Goal: Find specific page/section: Locate a particular part of the current website

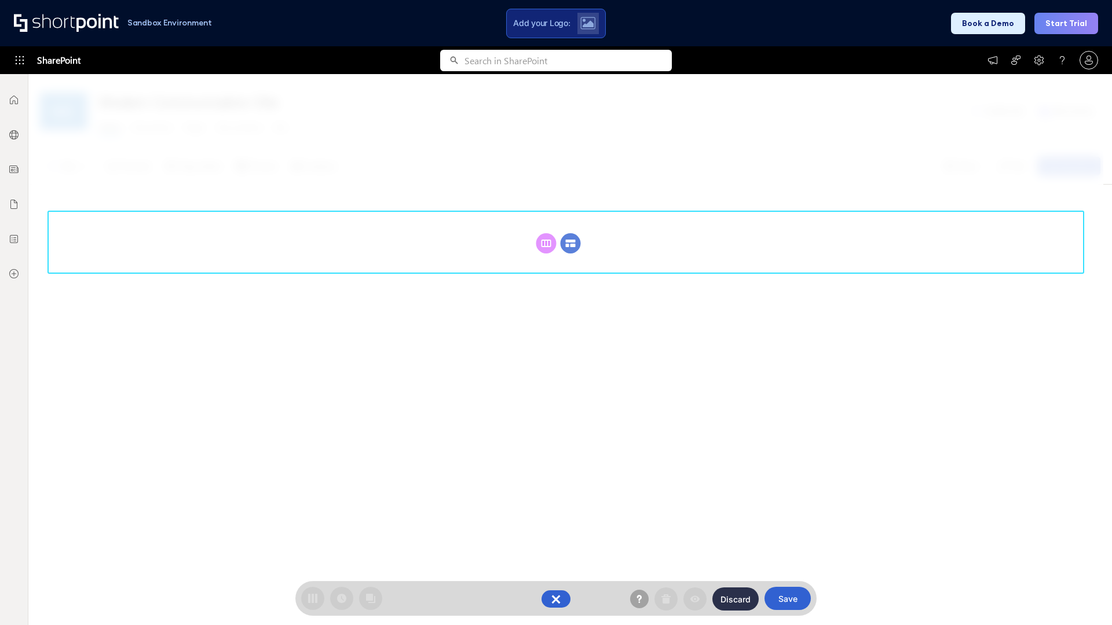
click at [570, 243] on circle at bounding box center [571, 243] width 20 height 20
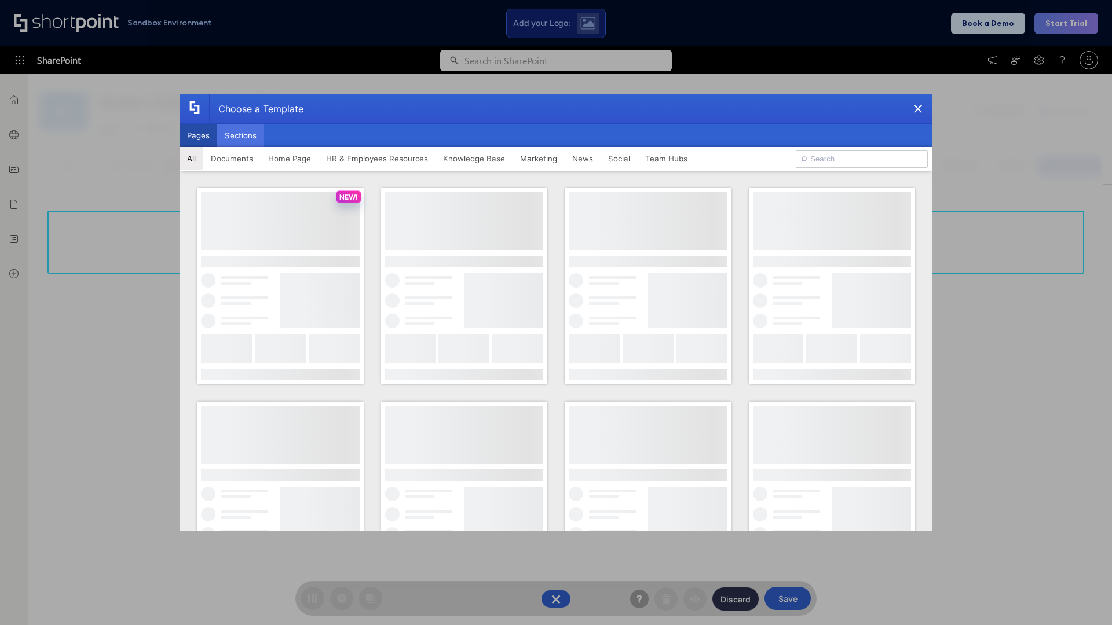
click at [240, 136] on button "Sections" at bounding box center [240, 135] width 47 height 23
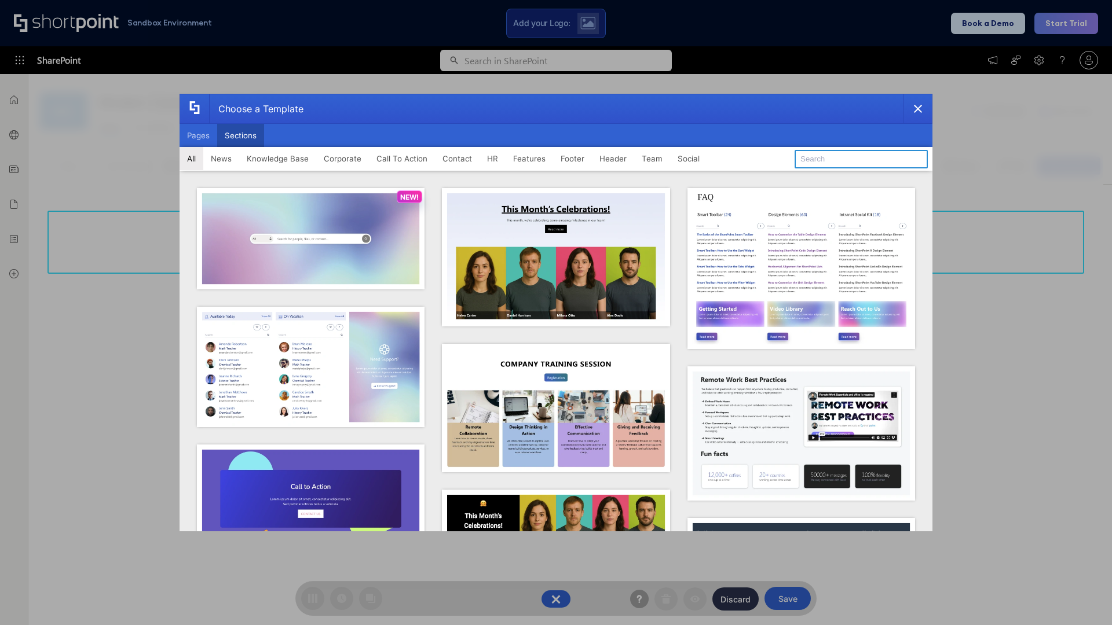
type input "Footer 7"
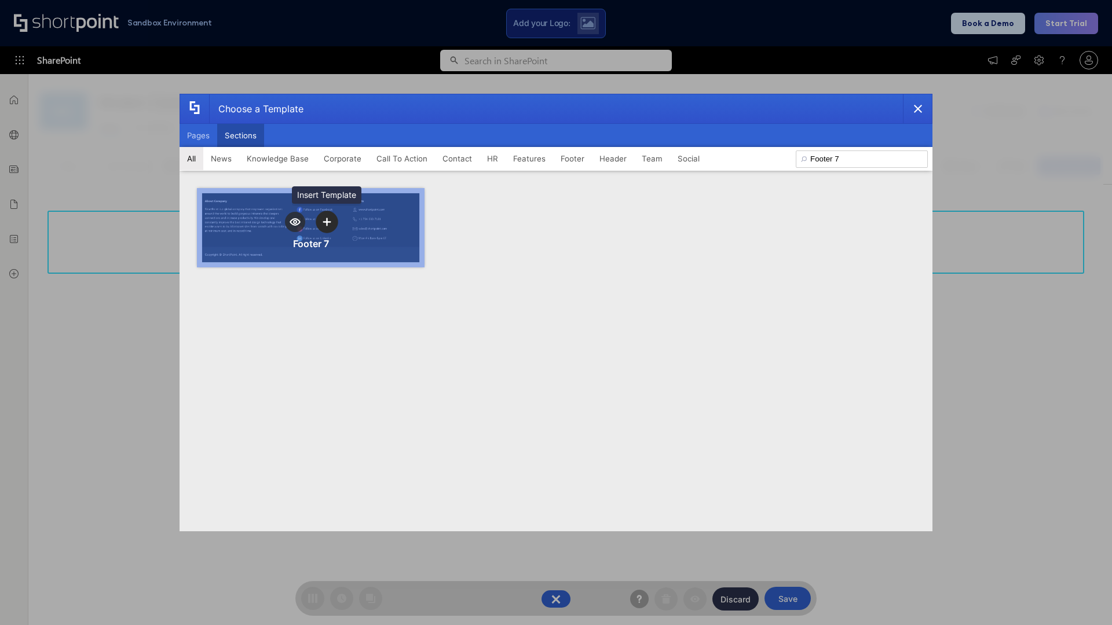
click at [327, 222] on icon "template selector" at bounding box center [327, 222] width 8 height 8
